Goal: Information Seeking & Learning: Learn about a topic

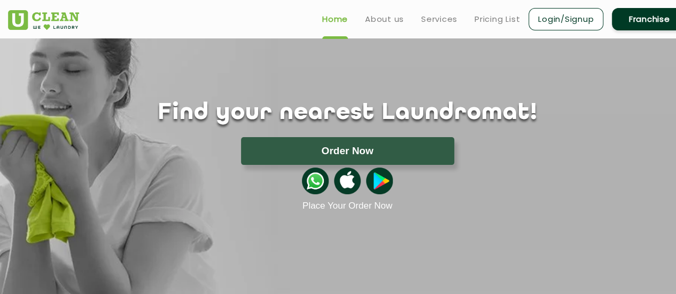
scroll to position [40, 0]
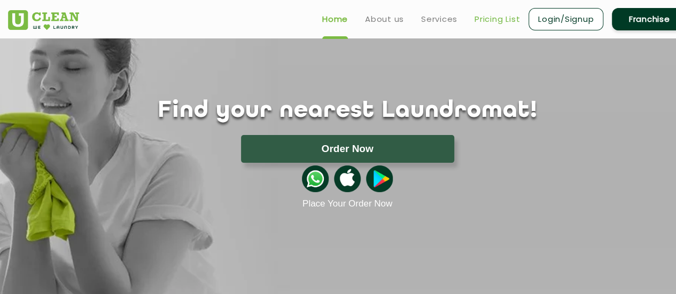
click at [482, 18] on link "Pricing List" at bounding box center [497, 19] width 45 height 13
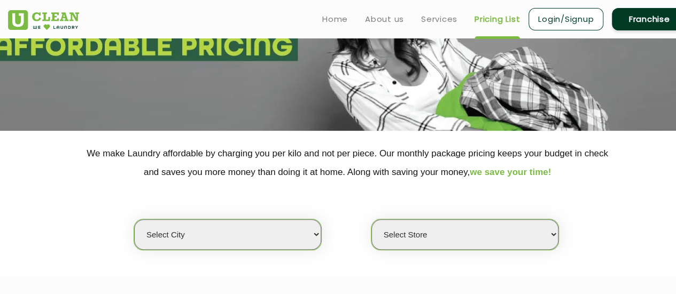
scroll to position [117, 0]
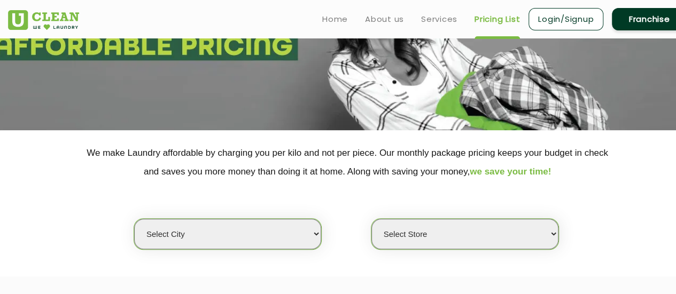
click at [313, 231] on select "Select city [GEOGRAPHIC_DATA] [GEOGRAPHIC_DATA] [GEOGRAPHIC_DATA] [GEOGRAPHIC_D…" at bounding box center [227, 234] width 187 height 30
select select "2"
click at [134, 219] on select "Select city [GEOGRAPHIC_DATA] [GEOGRAPHIC_DATA] [GEOGRAPHIC_DATA] [GEOGRAPHIC_D…" at bounding box center [227, 234] width 187 height 30
click at [418, 242] on select "Select Store [GEOGRAPHIC_DATA] Sector 66 [GEOGRAPHIC_DATA] Phase [GEOGRAPHIC_DA…" at bounding box center [464, 234] width 187 height 30
select select "329"
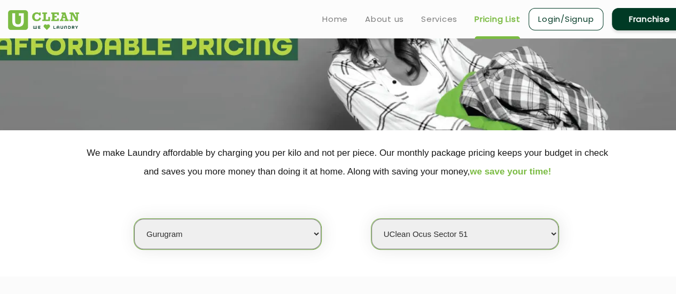
click at [371, 219] on select "Select Store [GEOGRAPHIC_DATA] Sector 66 [GEOGRAPHIC_DATA] Phase [GEOGRAPHIC_DA…" at bounding box center [464, 234] width 187 height 30
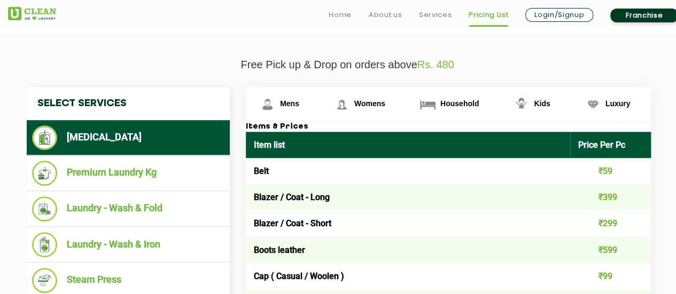
scroll to position [362, 0]
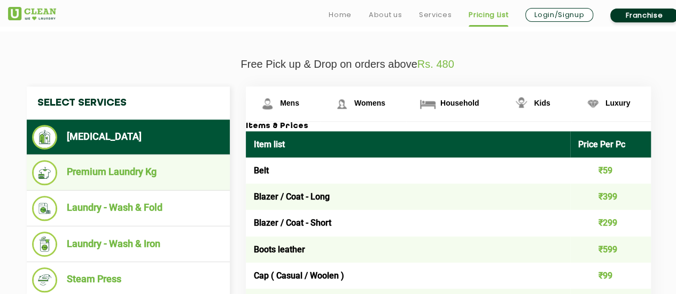
click at [160, 167] on li "Premium Laundry Kg" at bounding box center [128, 172] width 192 height 25
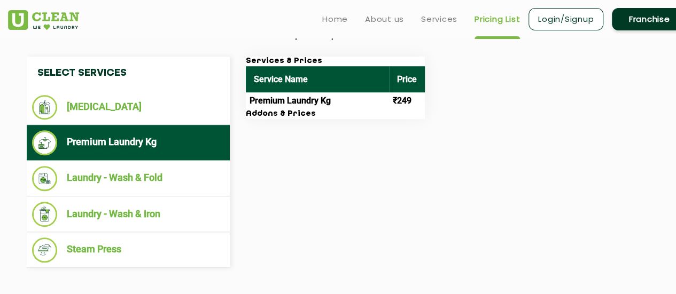
scroll to position [393, 0]
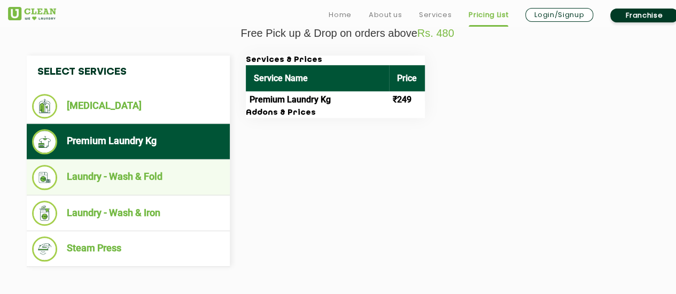
click at [194, 172] on li "Laundry - Wash & Fold" at bounding box center [128, 177] width 192 height 25
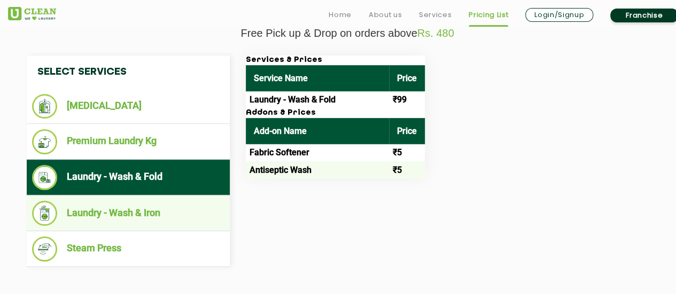
click at [177, 207] on li "Laundry - Wash & Iron" at bounding box center [128, 213] width 192 height 25
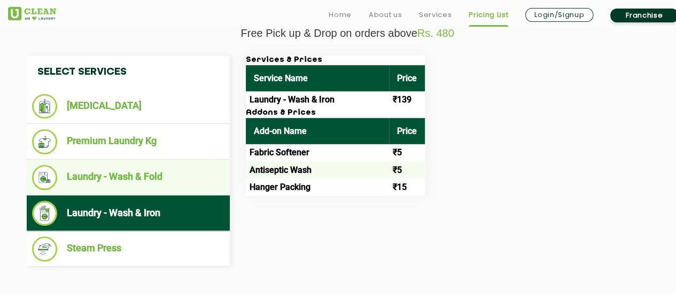
click at [169, 185] on li "Laundry - Wash & Fold" at bounding box center [128, 177] width 192 height 25
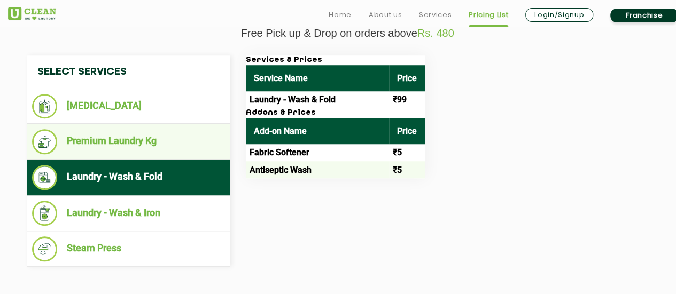
click at [166, 142] on li "Premium Laundry Kg" at bounding box center [128, 141] width 192 height 25
